Goal: Task Accomplishment & Management: Complete application form

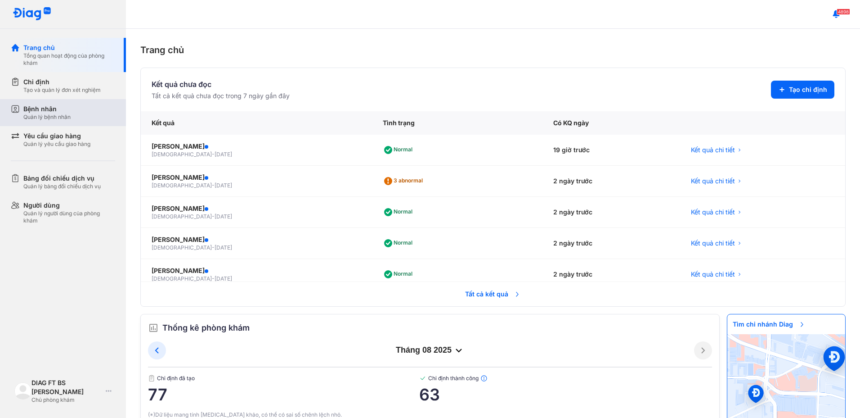
click at [45, 110] on div "Bệnh nhân" at bounding box center [46, 108] width 47 height 9
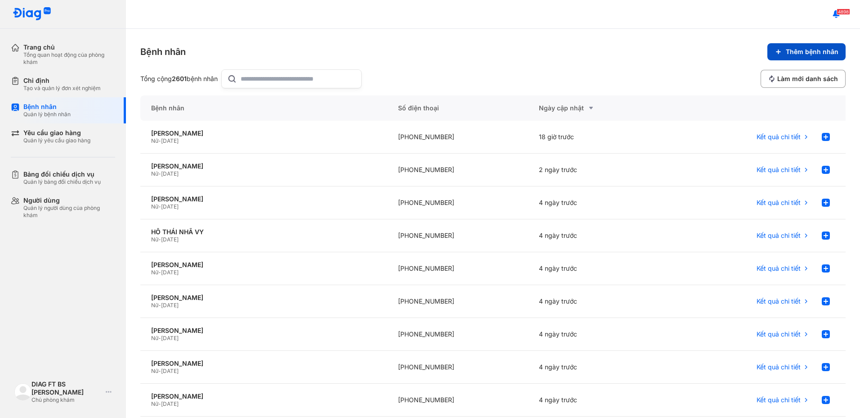
click at [786, 51] on span "Thêm bệnh nhân" at bounding box center [812, 52] width 53 height 8
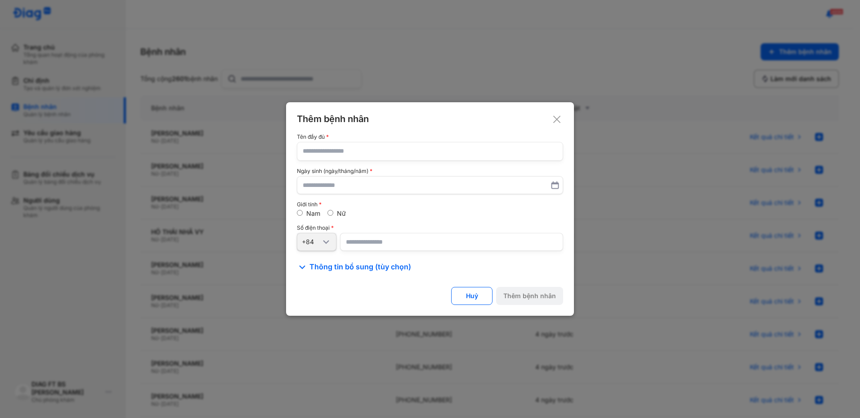
click at [344, 153] on input "text" at bounding box center [430, 151] width 255 height 18
type input "**********"
click at [378, 179] on input "text" at bounding box center [430, 185] width 255 height 16
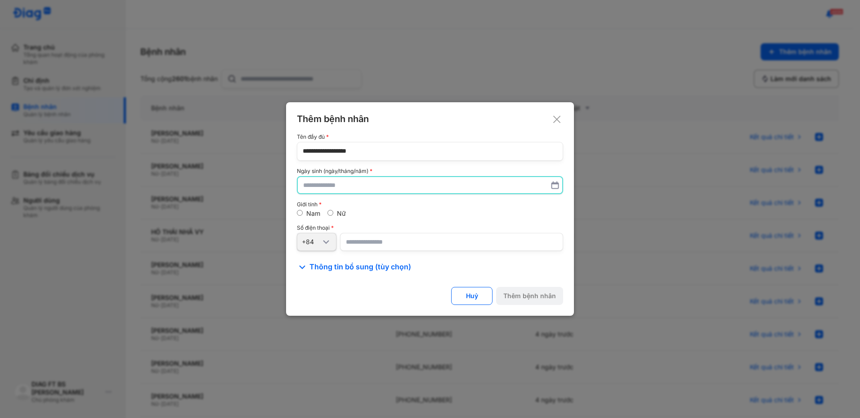
click at [377, 186] on input "text" at bounding box center [430, 185] width 254 height 16
type input "**********"
click at [353, 224] on div "**********" at bounding box center [430, 192] width 266 height 117
click at [328, 209] on div "Nữ" at bounding box center [337, 213] width 18 height 8
click at [357, 243] on input "number" at bounding box center [451, 242] width 223 height 18
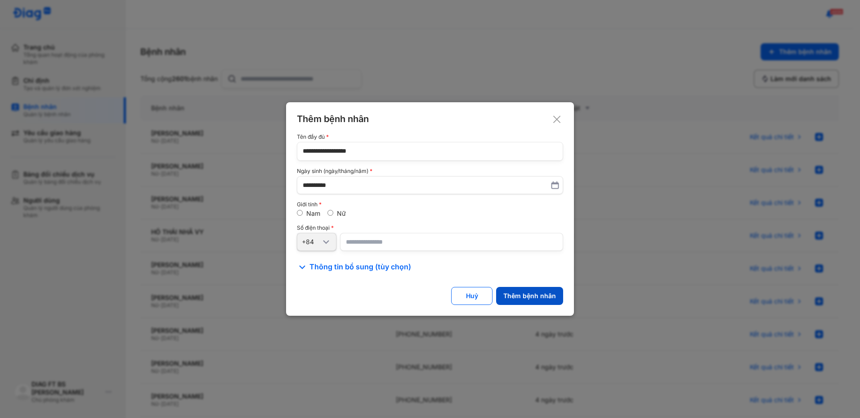
type input "**********"
click at [544, 295] on div "Thêm bệnh nhân" at bounding box center [530, 296] width 53 height 8
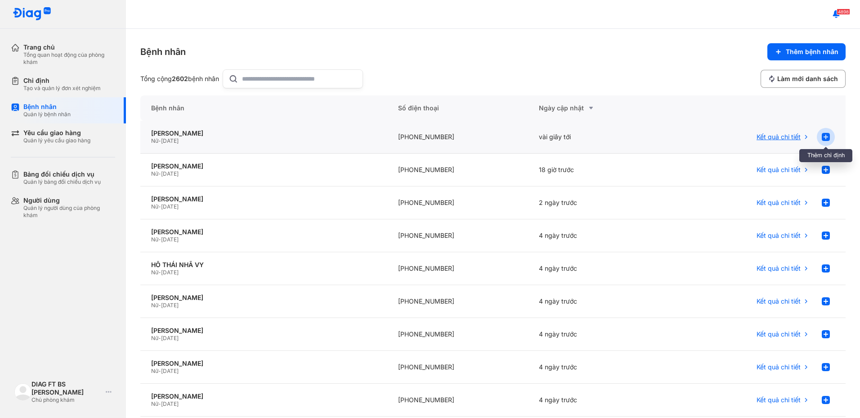
click at [822, 135] on use at bounding box center [826, 137] width 8 height 8
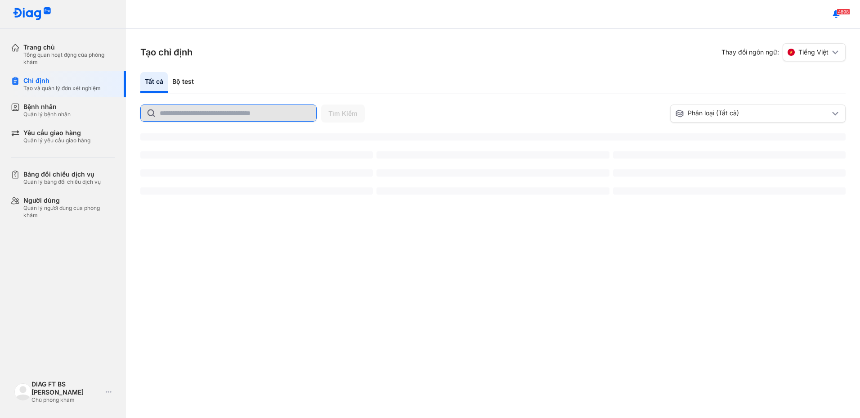
click at [190, 114] on input "text" at bounding box center [235, 113] width 151 height 16
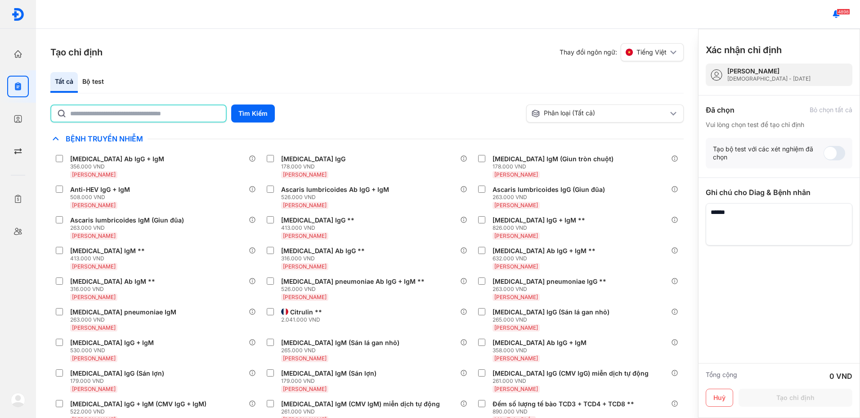
click at [216, 111] on input "text" at bounding box center [145, 113] width 150 height 16
click at [144, 112] on input "text" at bounding box center [145, 113] width 150 height 16
type input "*******"
click at [252, 112] on button "Tìm Kiếm" at bounding box center [253, 113] width 44 height 18
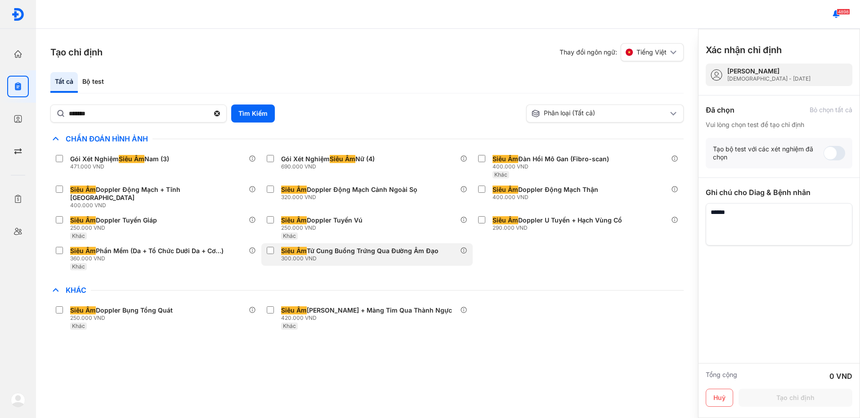
click at [414, 247] on div "Siêu Âm Tử Cung Buồng Trứng Qua Đường Âm Đạo" at bounding box center [359, 251] width 157 height 8
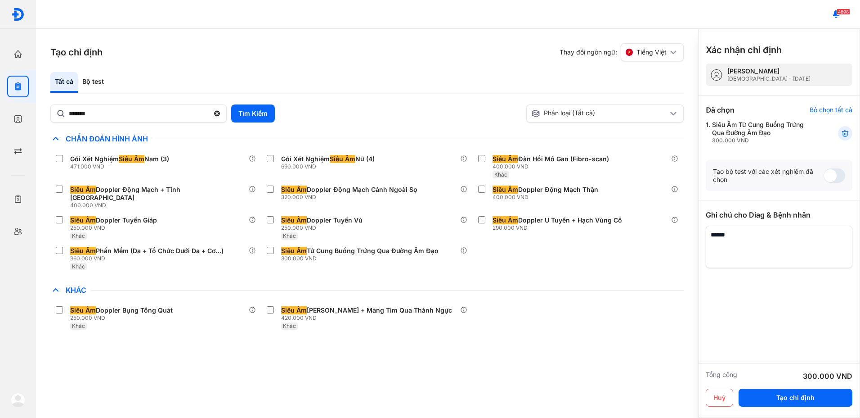
click at [777, 387] on div "Tổng cộng 300.000 VND Huỷ Tạo chỉ định" at bounding box center [779, 390] width 162 height 55
click at [782, 396] on button "Tạo chỉ định" at bounding box center [796, 397] width 114 height 18
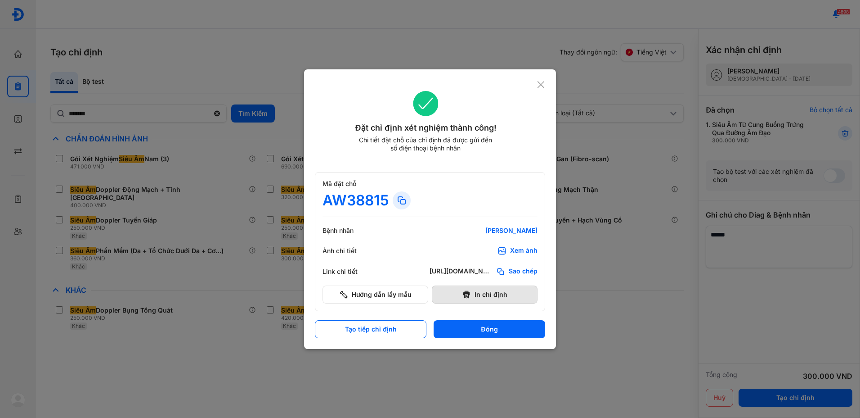
click at [504, 297] on button "In chỉ định" at bounding box center [485, 294] width 106 height 18
drag, startPoint x: 493, startPoint y: 330, endPoint x: 488, endPoint y: 330, distance: 5.4
click at [493, 330] on button "Đóng" at bounding box center [490, 329] width 112 height 18
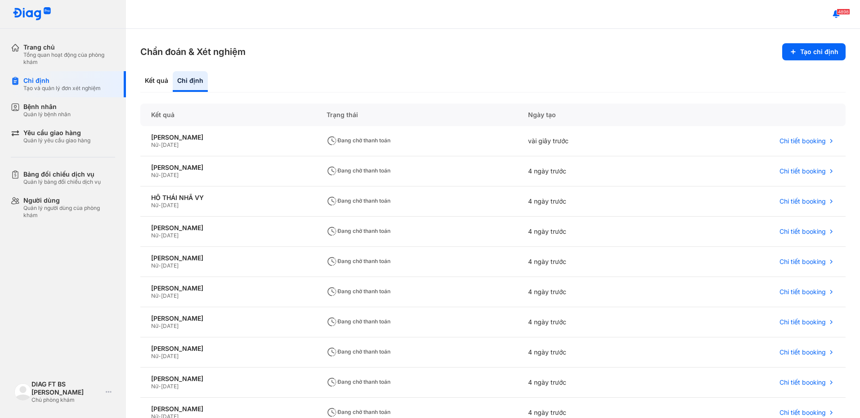
drag, startPoint x: 474, startPoint y: 45, endPoint x: 508, endPoint y: 27, distance: 38.9
click at [480, 41] on div "Chẩn đoán & Xét nghiệm Tạo chỉ định Kết quả Chỉ định Kết quả Trạng thái Ngày tạ…" at bounding box center [493, 223] width 734 height 389
